Goal: Task Accomplishment & Management: Manage account settings

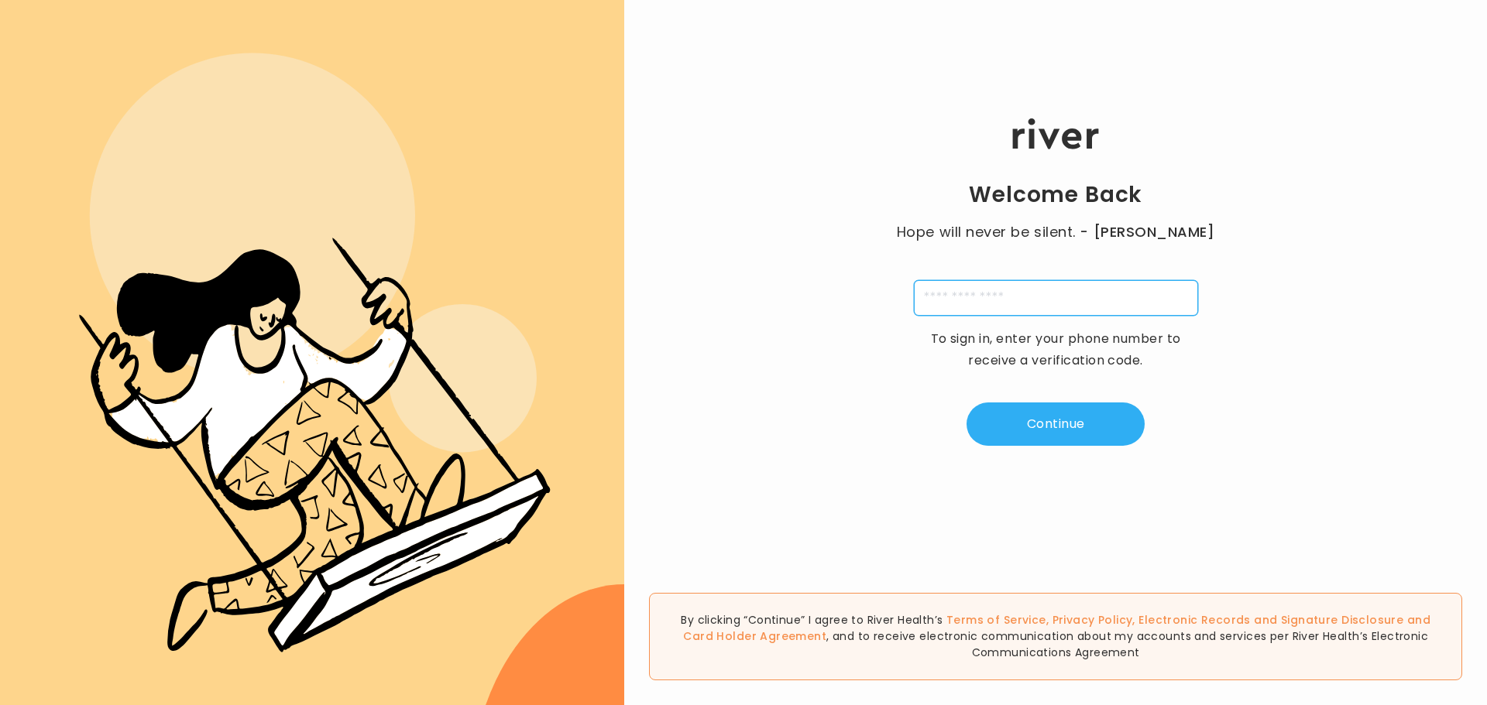
click at [1014, 300] on input "tel" at bounding box center [1056, 298] width 284 height 36
type input "**********"
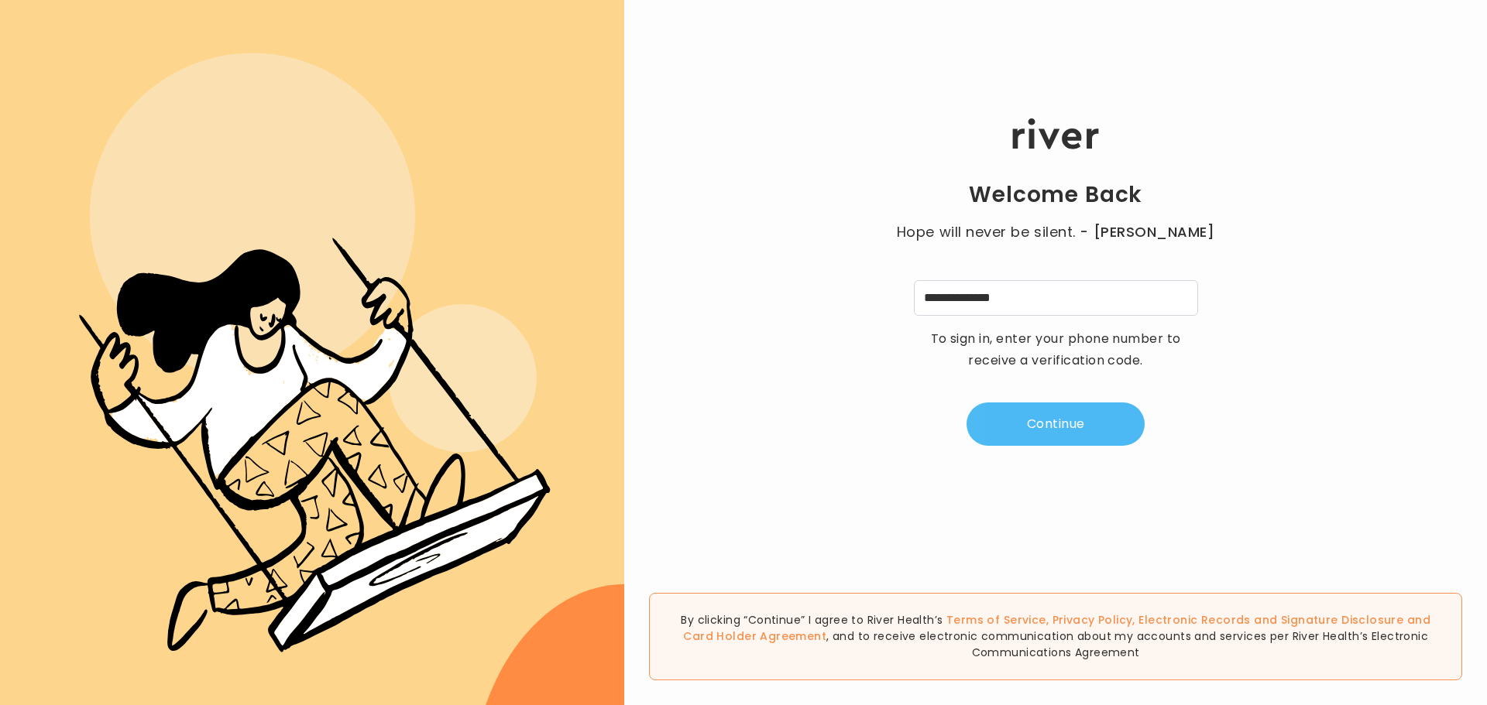
click at [1044, 420] on button "Continue" at bounding box center [1055, 424] width 178 height 43
type input "*"
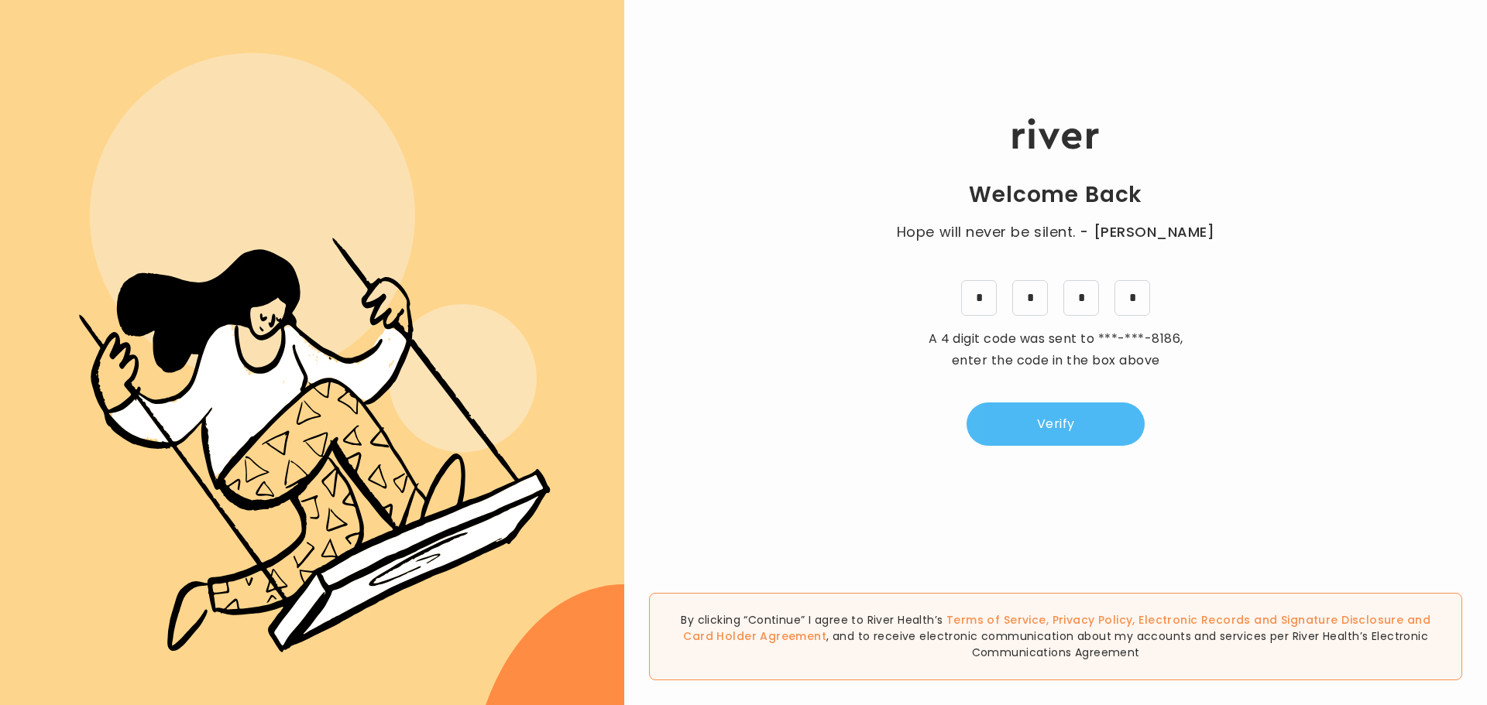
click at [1046, 408] on button "Verify" at bounding box center [1055, 424] width 178 height 43
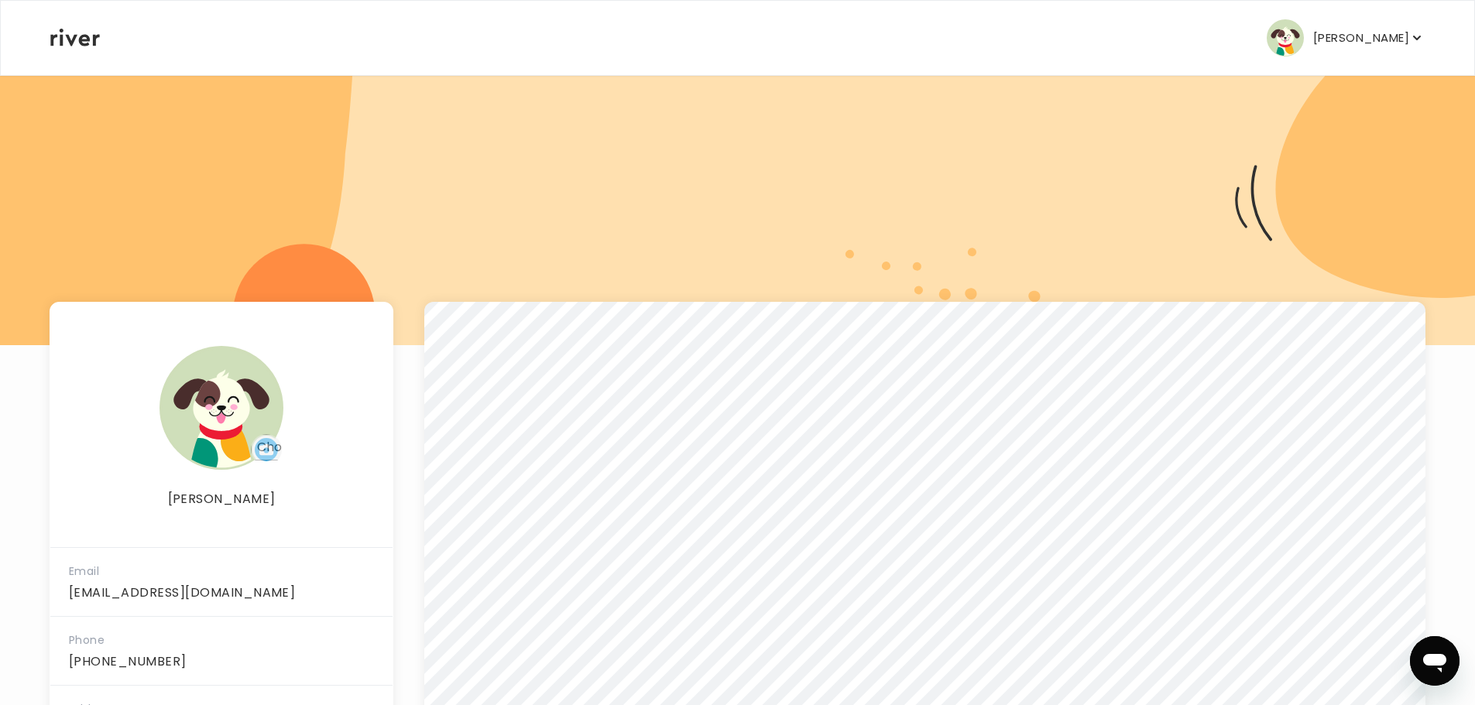
click at [1318, 44] on p "[PERSON_NAME]" at bounding box center [1361, 38] width 96 height 22
click at [72, 34] on icon at bounding box center [75, 38] width 50 height 18
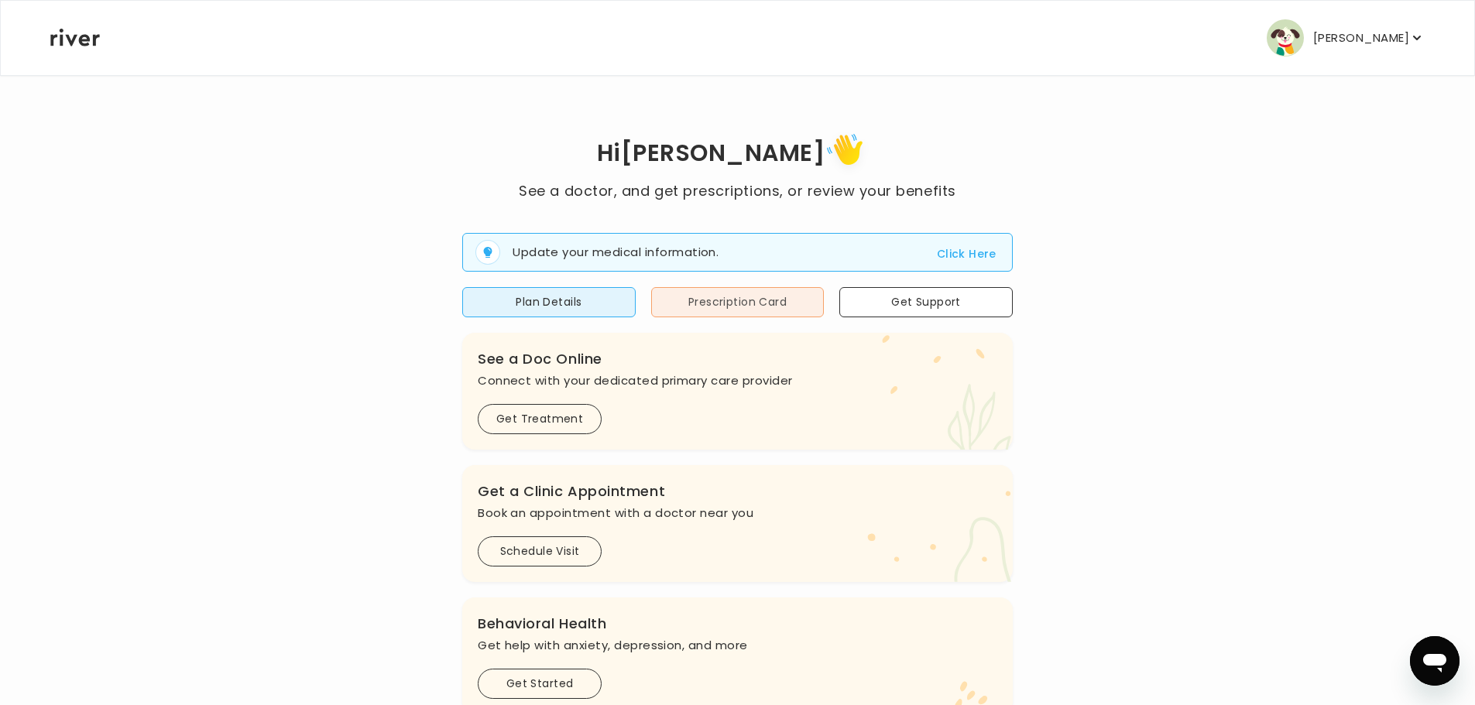
click at [760, 300] on button "Prescription Card" at bounding box center [737, 302] width 173 height 30
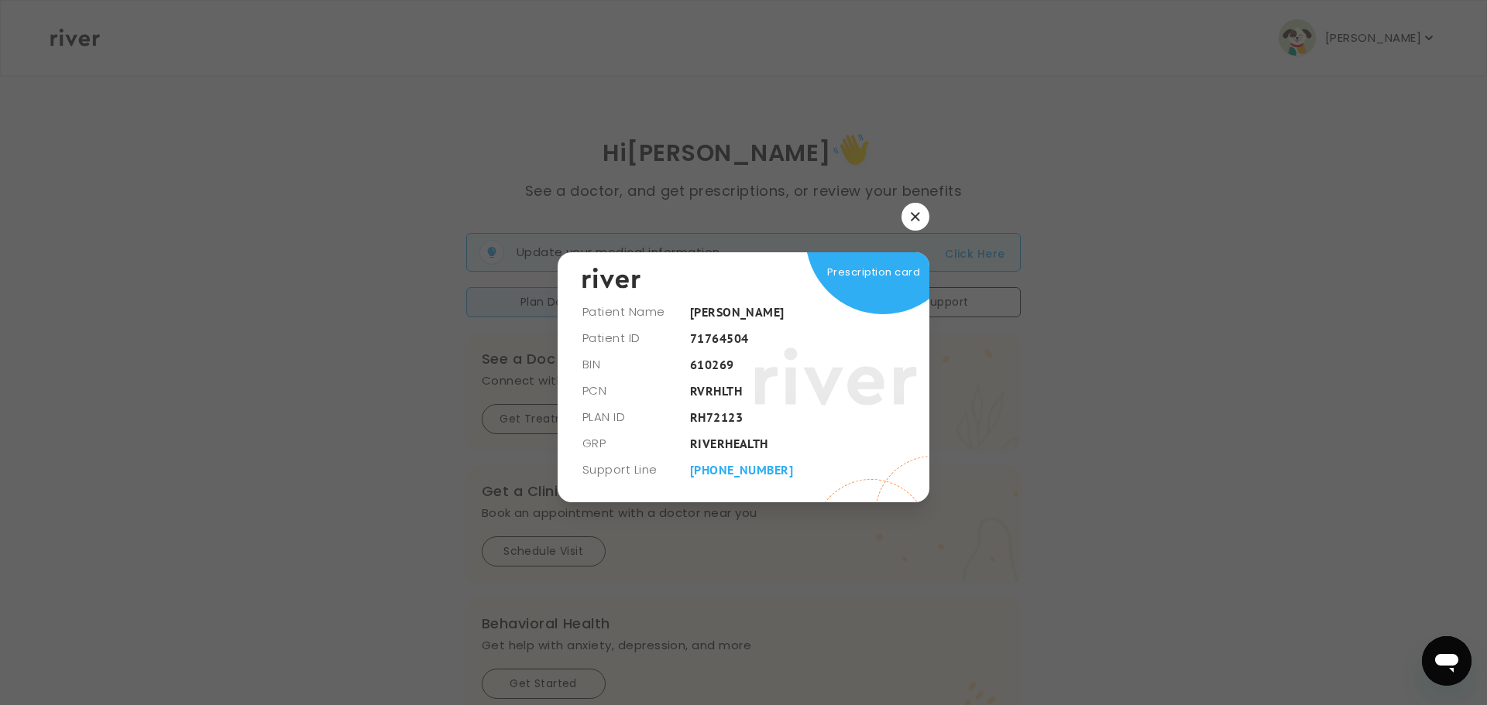
click at [918, 216] on icon "button" at bounding box center [915, 216] width 9 height 9
